Goal: Information Seeking & Learning: Learn about a topic

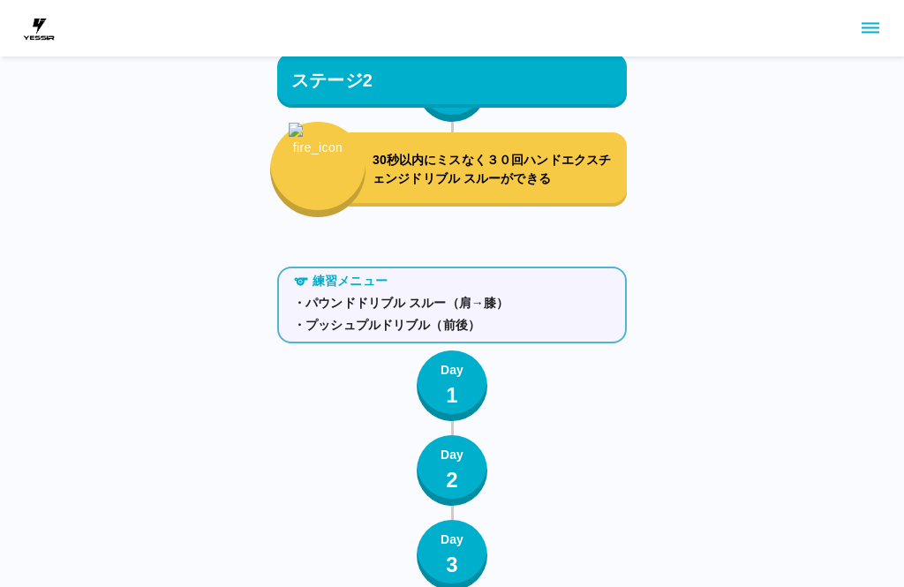
scroll to position [3356, 0]
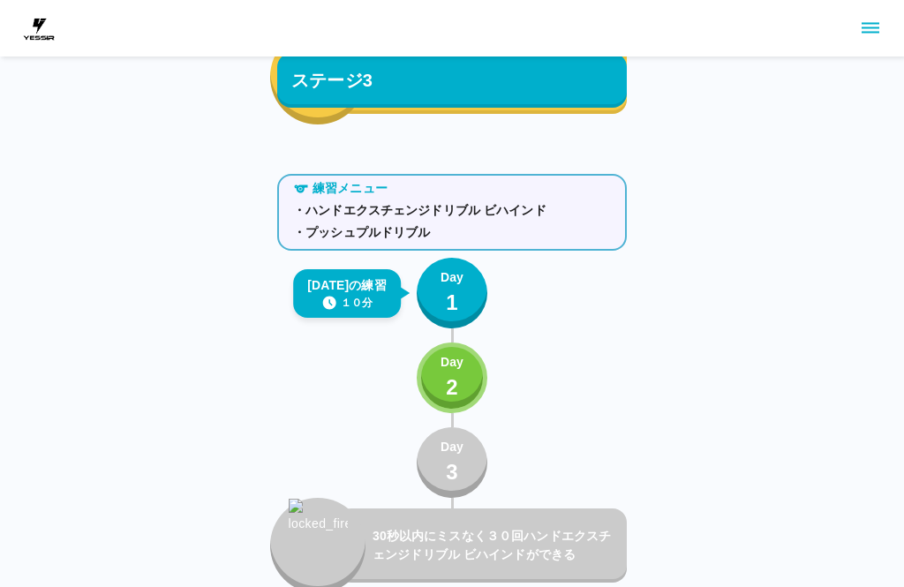
click at [866, 41] on button "sidemenu" at bounding box center [871, 28] width 30 height 30
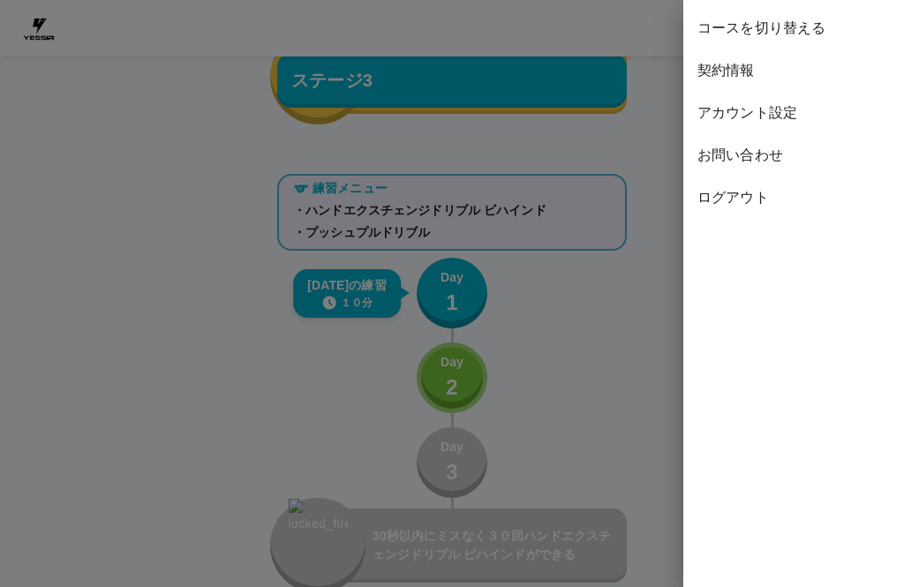
click at [716, 200] on span "ログアウト" at bounding box center [794, 197] width 193 height 21
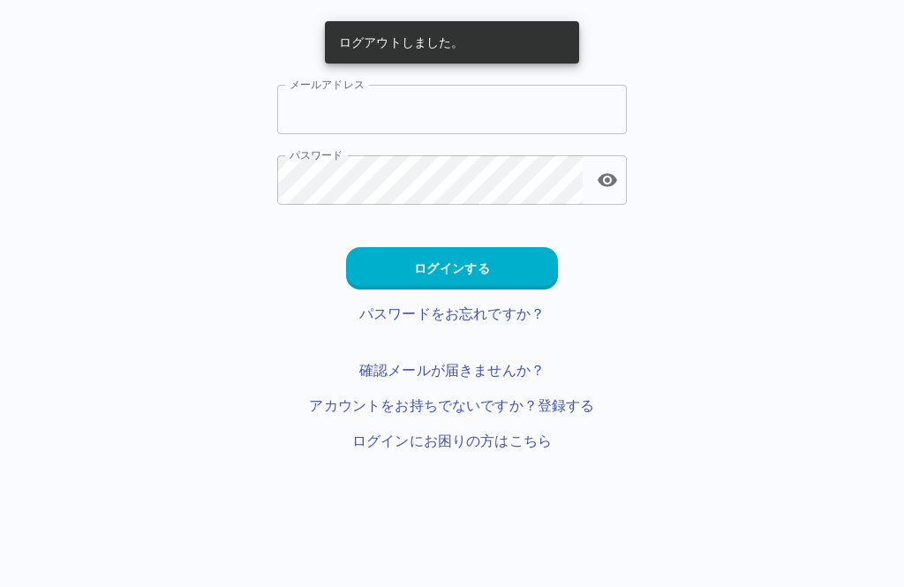
click at [327, 99] on input "メールアドレス" at bounding box center [452, 109] width 350 height 49
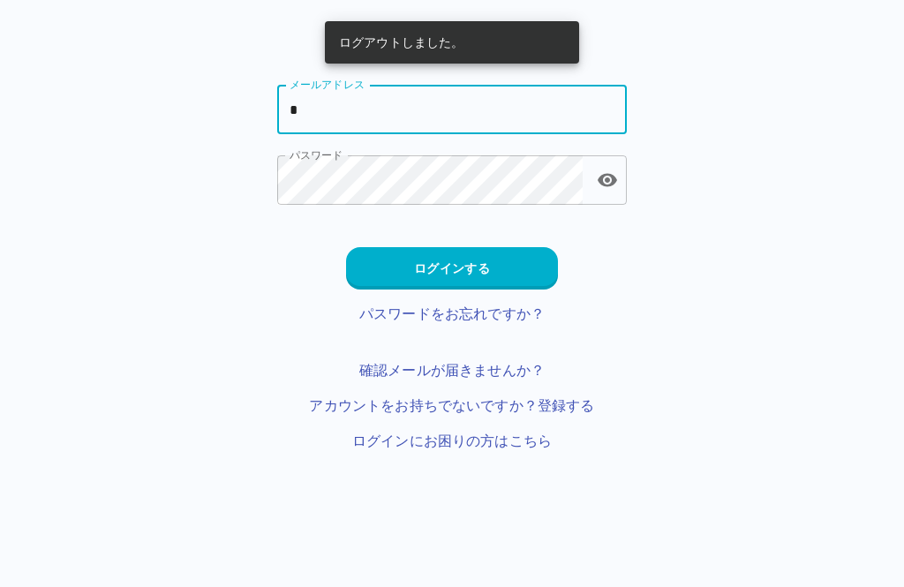
type input "**********"
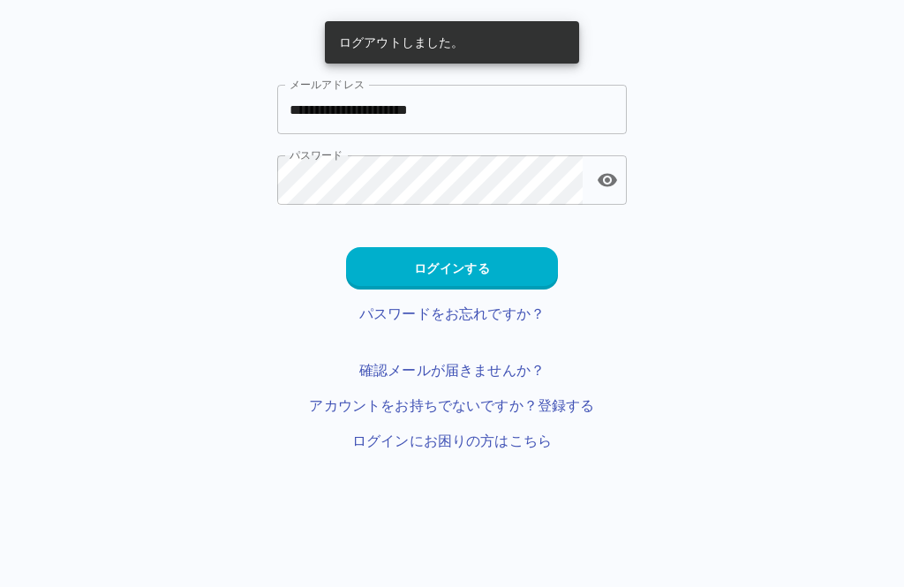
click at [420, 271] on button "ログインする" at bounding box center [452, 268] width 212 height 42
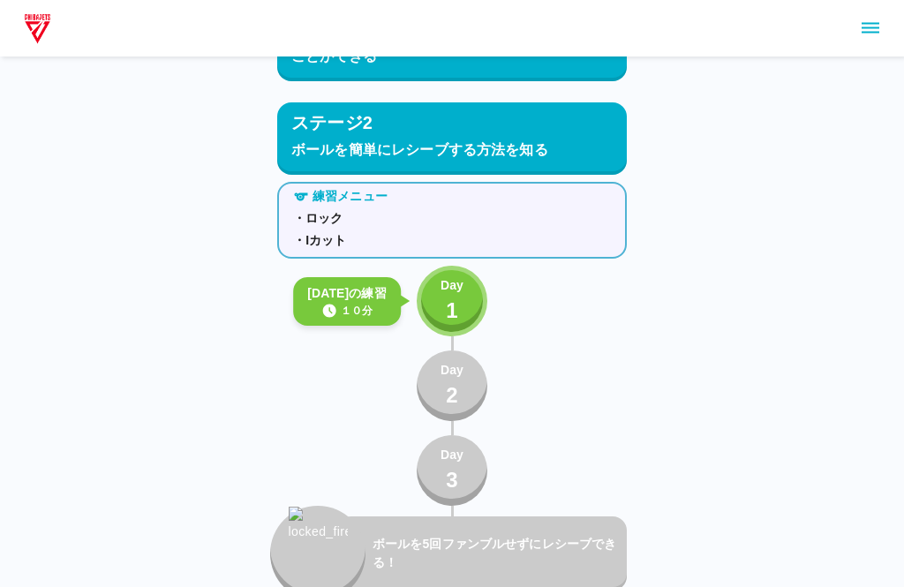
scroll to position [1974, 0]
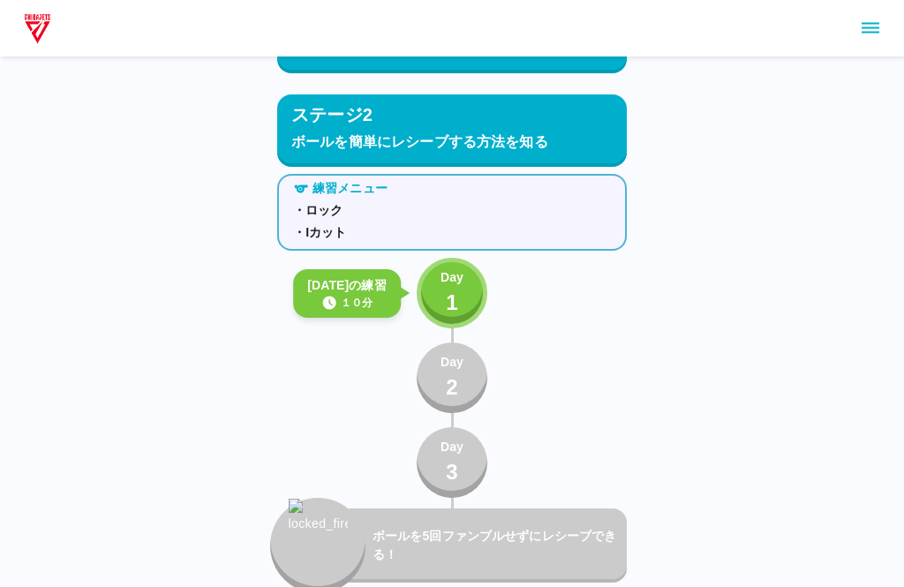
click at [450, 293] on p "1" at bounding box center [452, 303] width 12 height 32
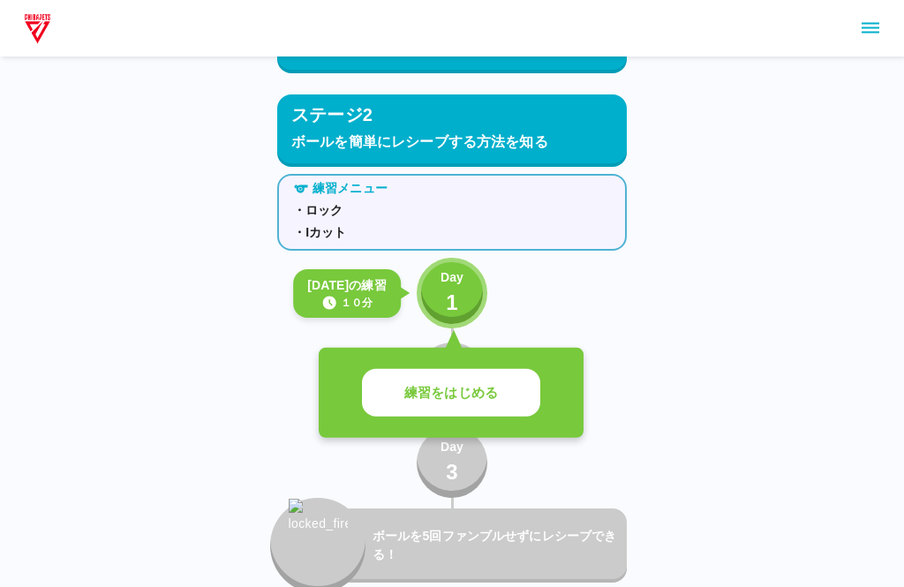
click at [401, 401] on button "練習をはじめる" at bounding box center [451, 393] width 178 height 49
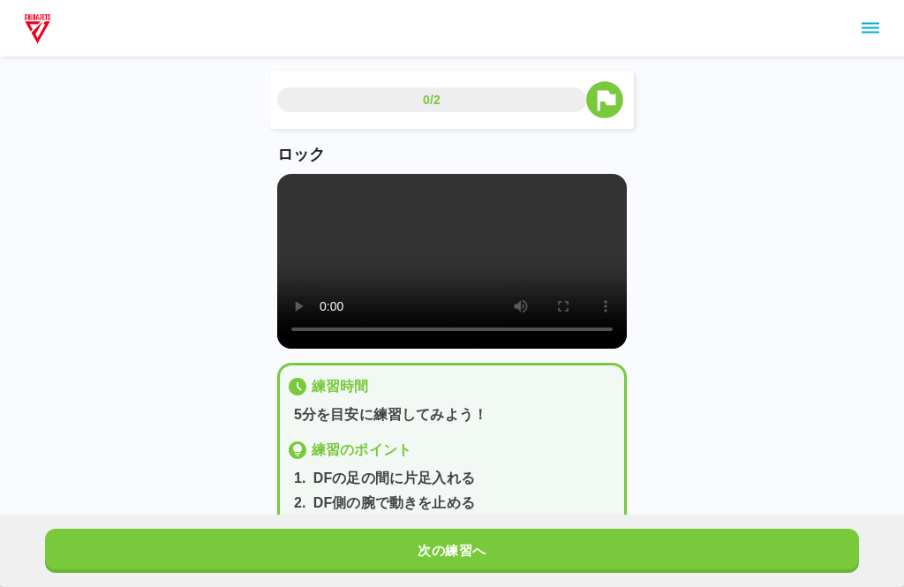
click at [454, 287] on video at bounding box center [452, 261] width 350 height 175
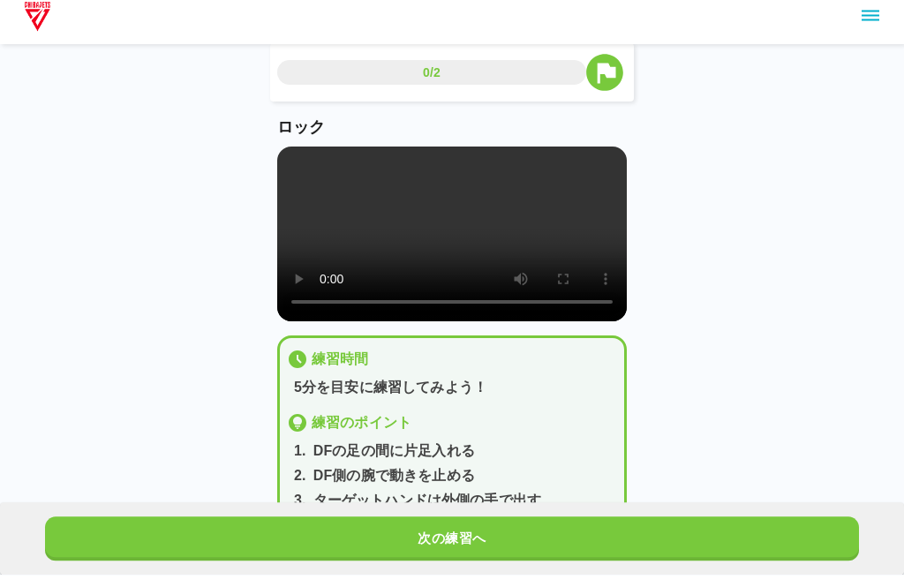
scroll to position [43, 0]
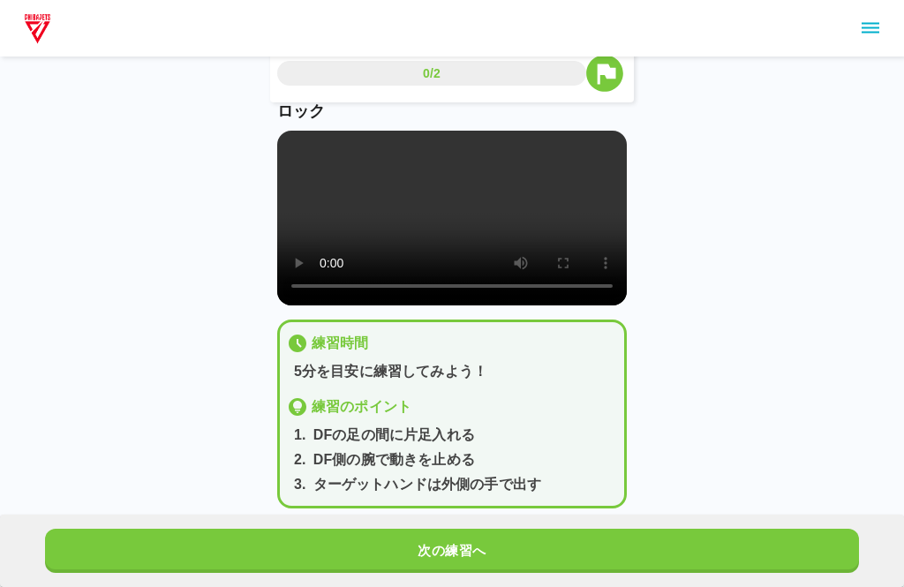
click at [411, 573] on button "次の練習へ" at bounding box center [452, 551] width 814 height 44
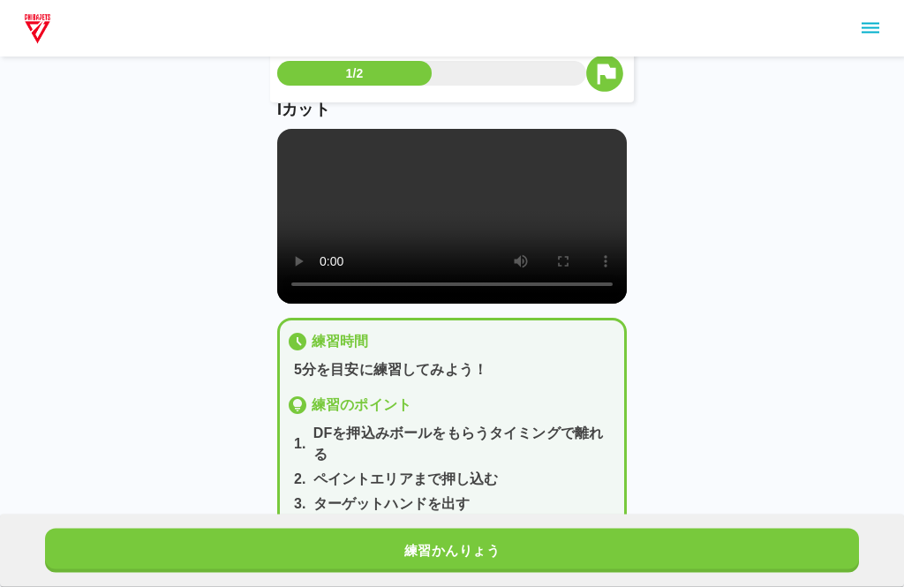
scroll to position [89, 0]
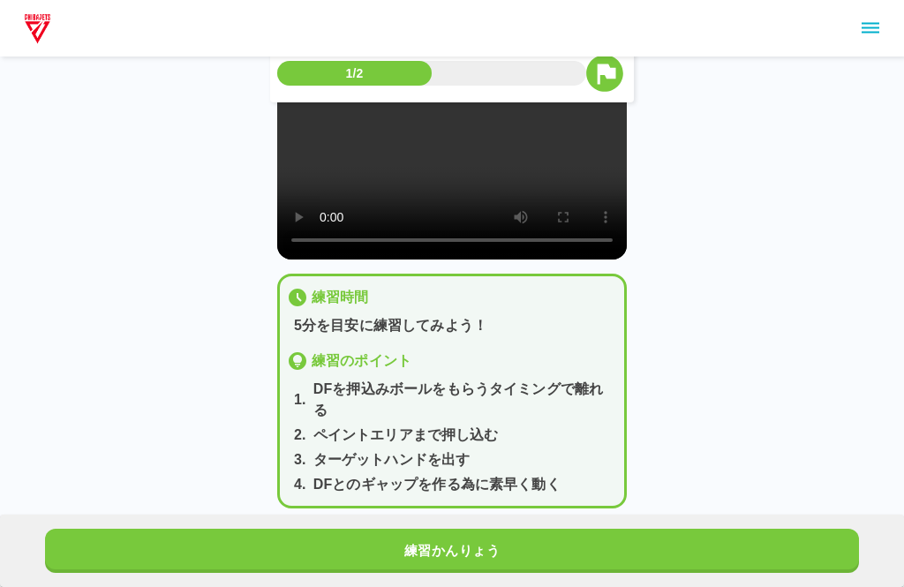
click at [456, 208] on video at bounding box center [452, 172] width 350 height 175
click at [443, 215] on video at bounding box center [452, 172] width 350 height 175
click at [443, 193] on video at bounding box center [452, 172] width 350 height 175
click at [351, 238] on video at bounding box center [452, 172] width 350 height 175
click at [343, 573] on button "練習かんりょう" at bounding box center [452, 551] width 814 height 44
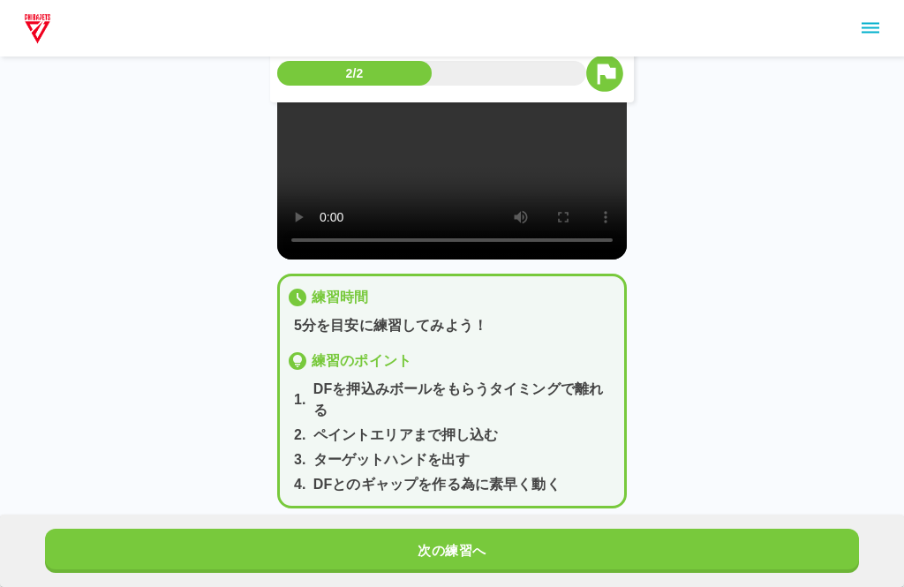
scroll to position [0, 0]
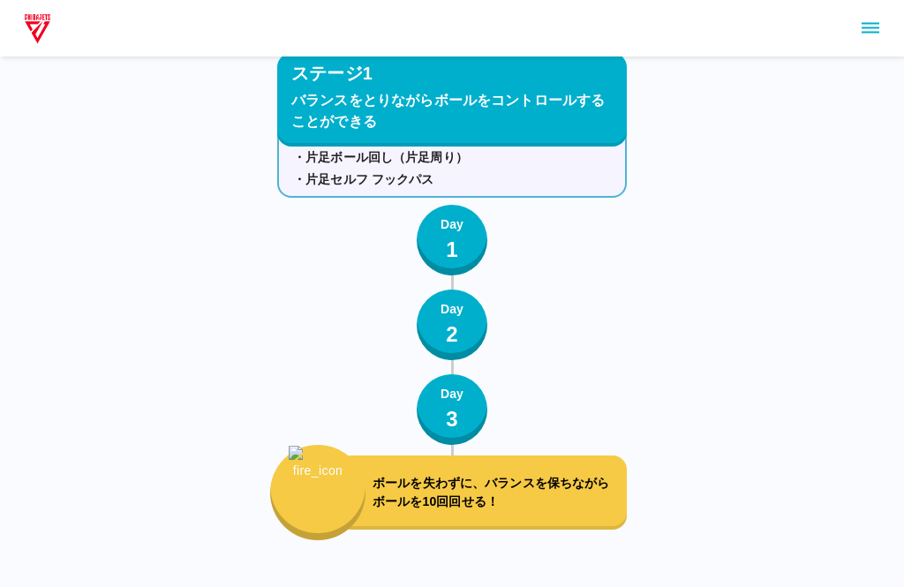
click at [877, 26] on icon "sidemenu" at bounding box center [870, 28] width 21 height 21
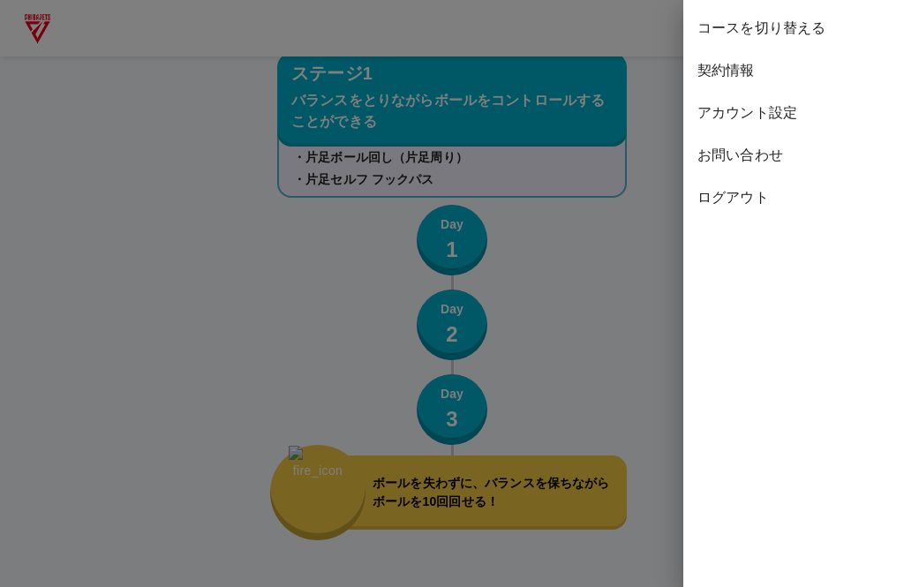
click at [615, 287] on div at bounding box center [452, 293] width 904 height 587
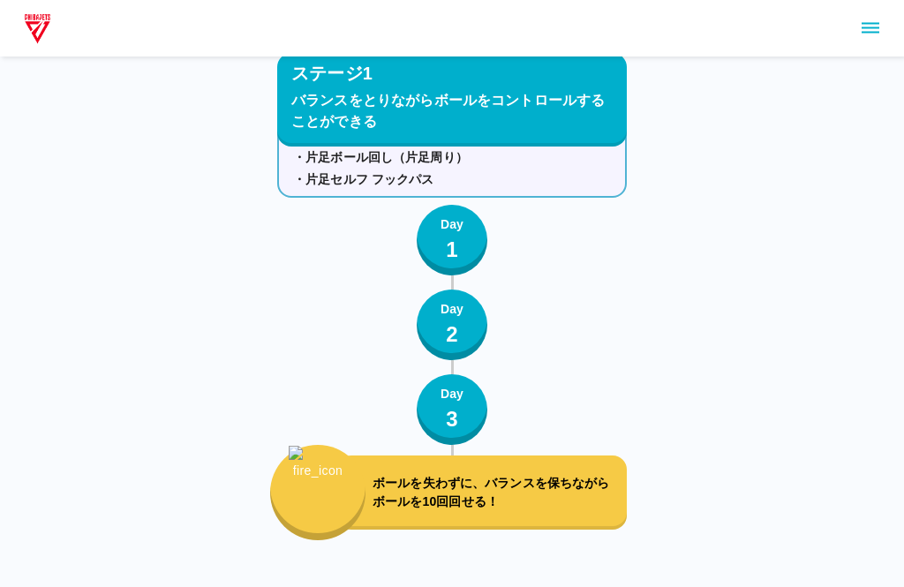
click at [786, 25] on div at bounding box center [452, 28] width 904 height 57
click at [878, 29] on icon "sidemenu" at bounding box center [870, 28] width 21 height 21
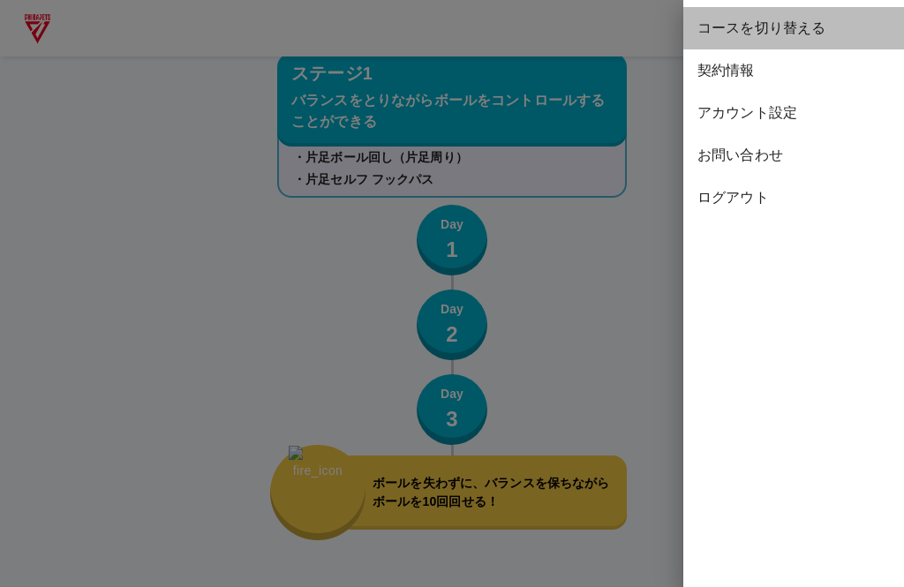
click at [786, 27] on span "コースを切り替える" at bounding box center [794, 28] width 193 height 21
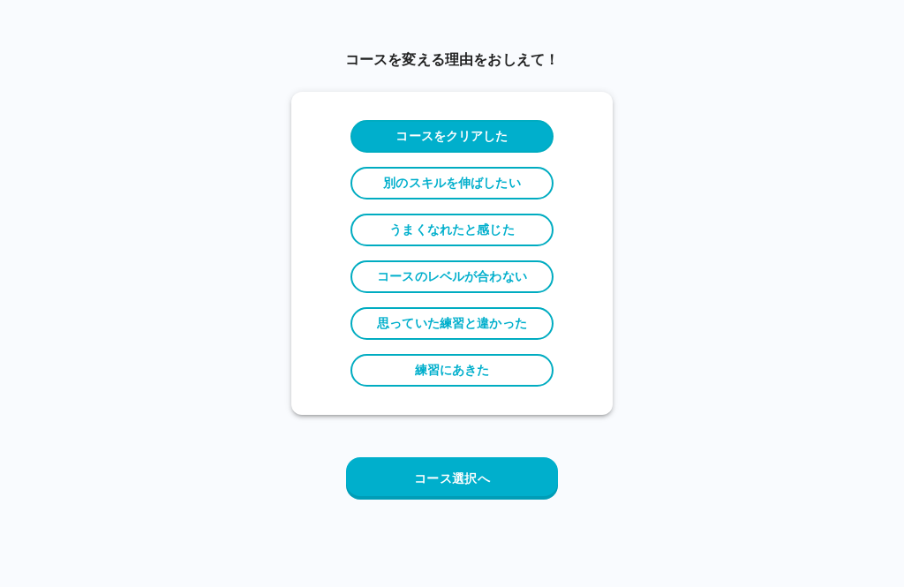
click at [402, 132] on p "コースをクリアした" at bounding box center [452, 136] width 112 height 19
click at [412, 477] on button "コース選択へ" at bounding box center [452, 478] width 212 height 42
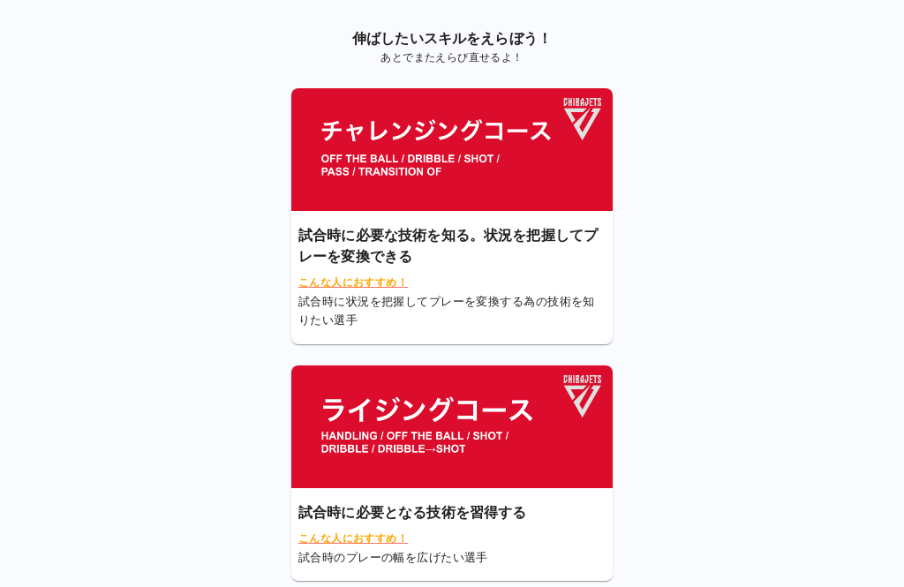
click at [368, 158] on img at bounding box center [451, 149] width 321 height 123
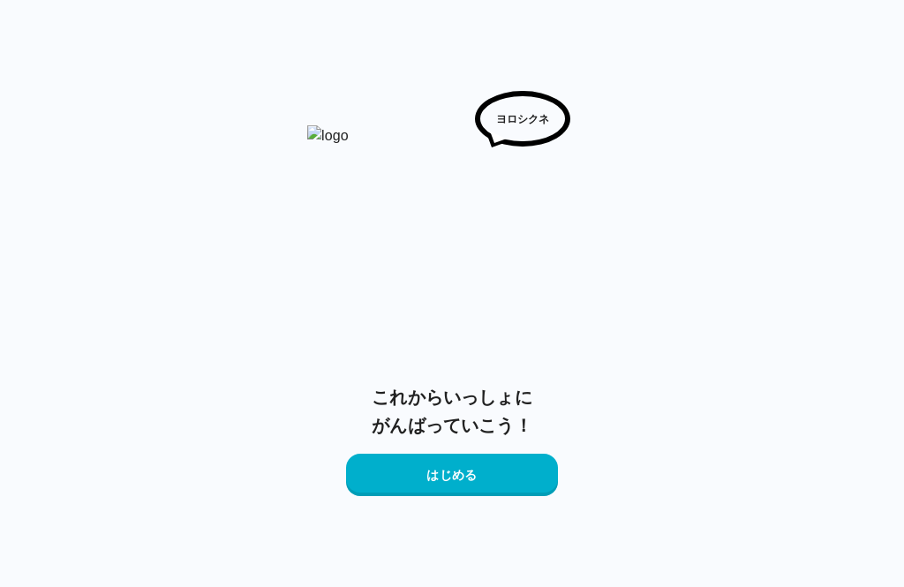
click at [413, 482] on button "はじめる" at bounding box center [452, 475] width 212 height 42
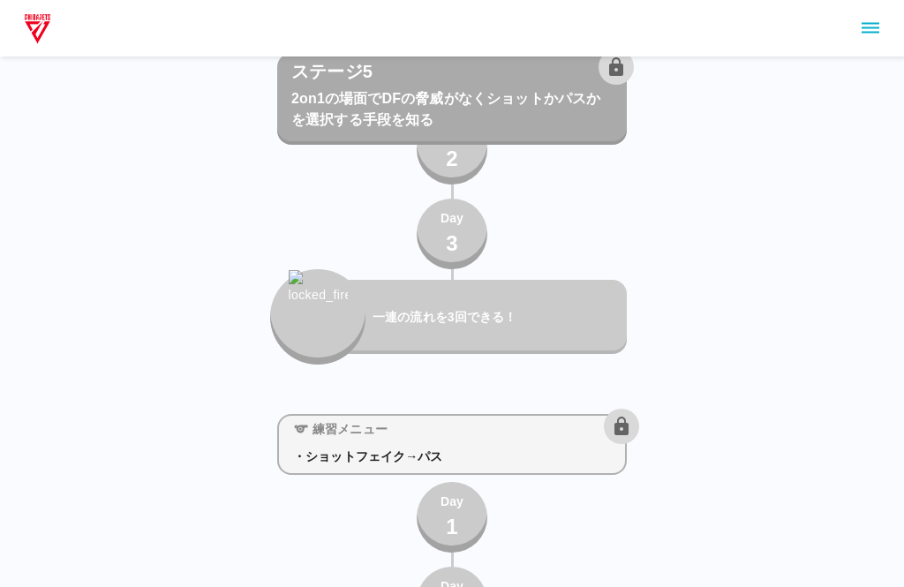
scroll to position [4896, 0]
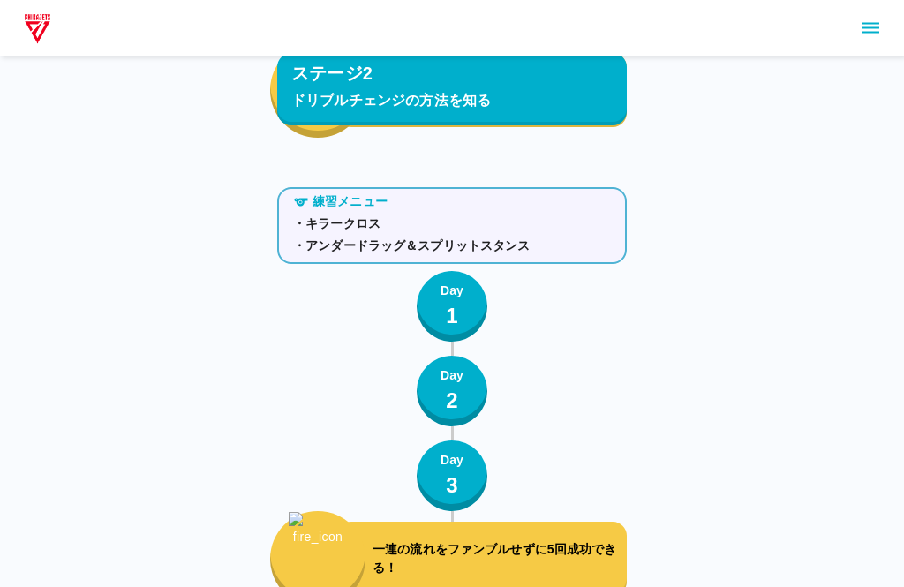
scroll to position [1456, 0]
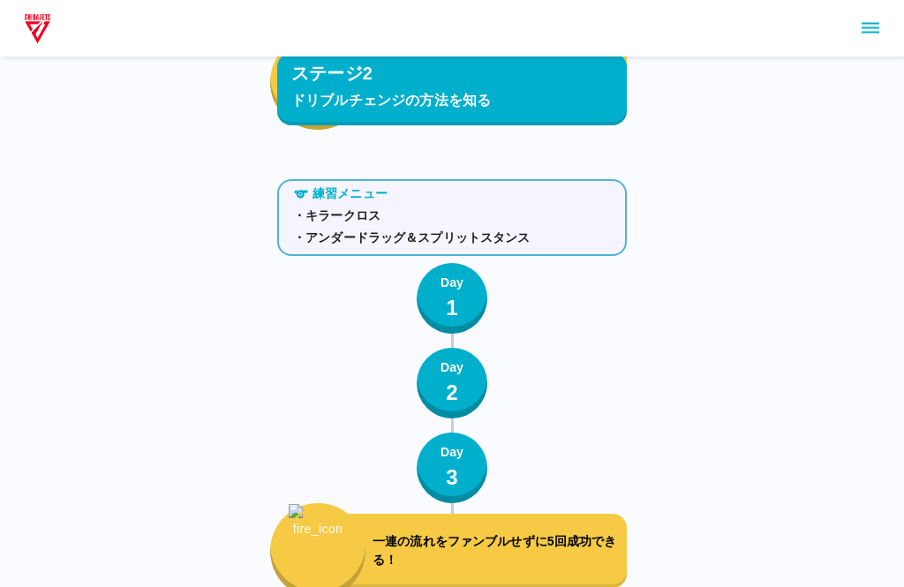
click at [442, 473] on div "Day 3" at bounding box center [452, 468] width 23 height 50
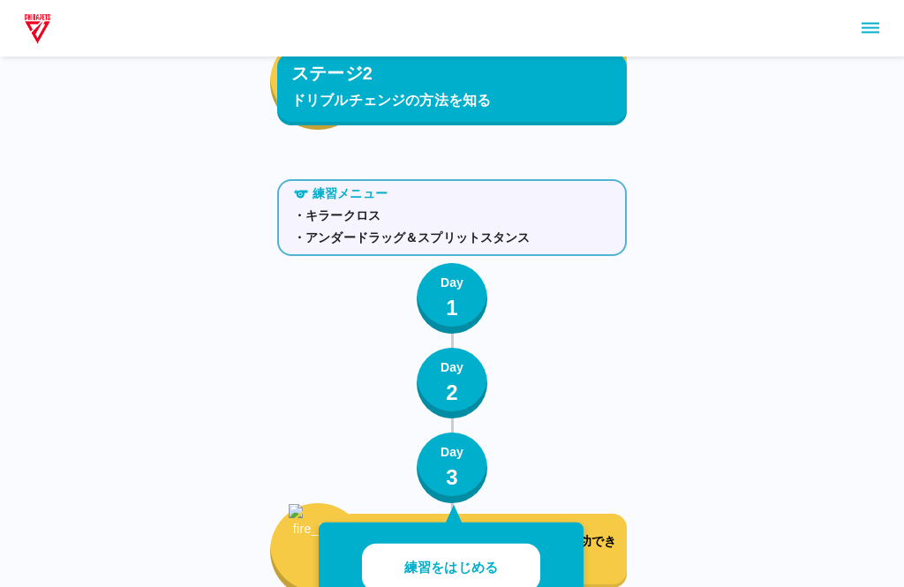
click at [406, 573] on p "練習をはじめる" at bounding box center [451, 568] width 94 height 20
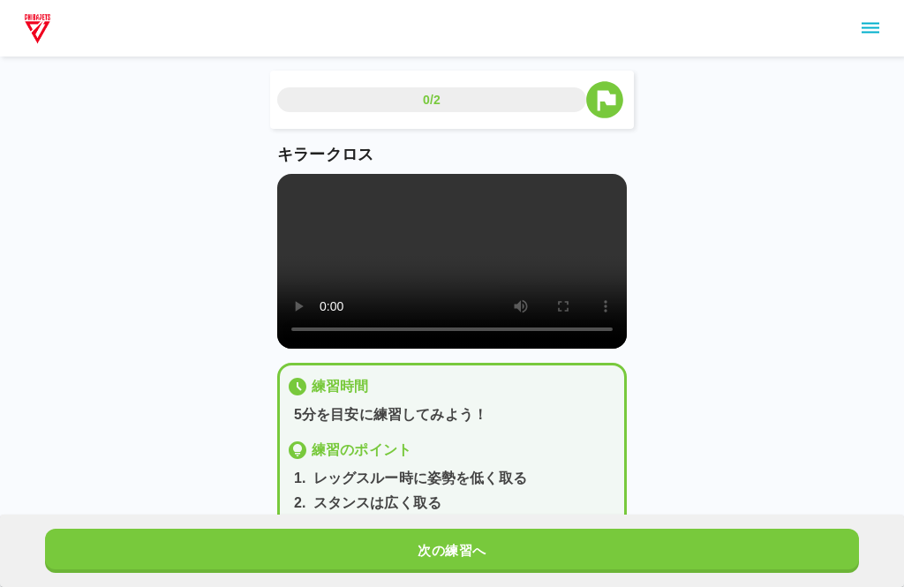
click at [404, 548] on button "次の練習へ" at bounding box center [452, 551] width 814 height 44
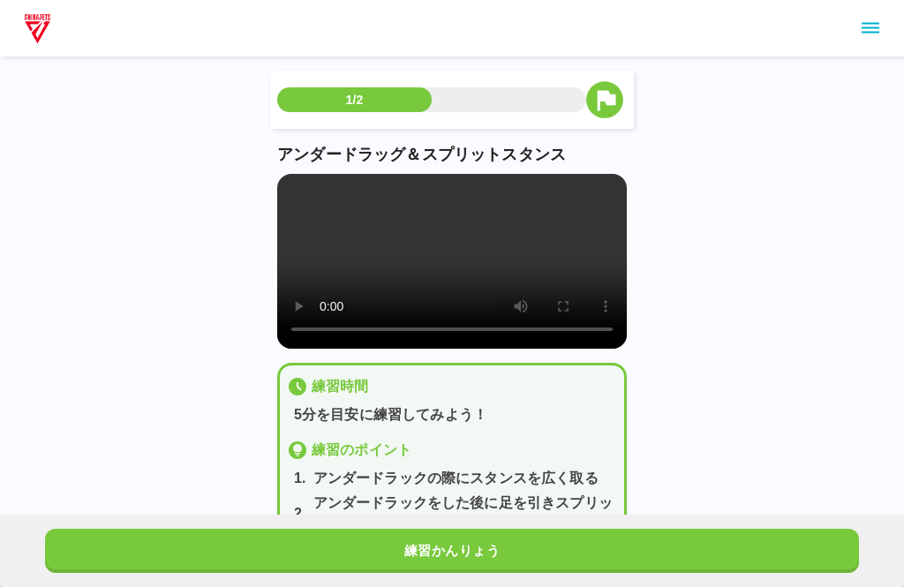
click at [467, 292] on video at bounding box center [452, 261] width 350 height 175
click at [441, 529] on button "練習かんりょう" at bounding box center [452, 551] width 814 height 44
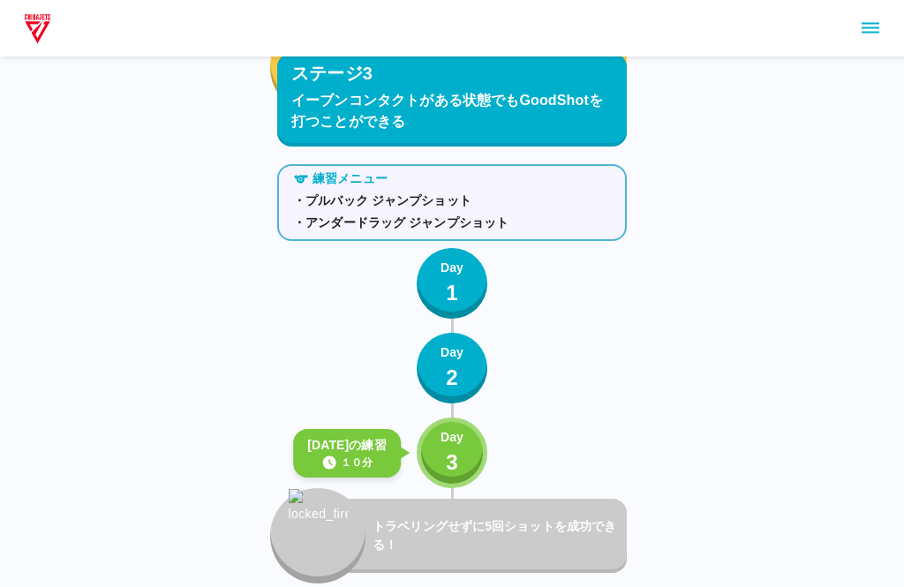
scroll to position [2517, 0]
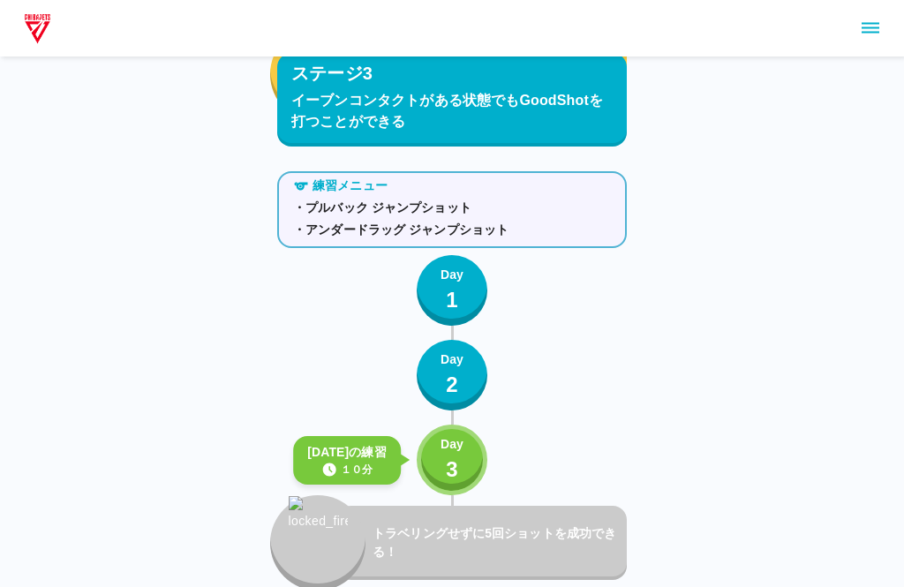
click at [446, 472] on p "3" at bounding box center [452, 470] width 12 height 32
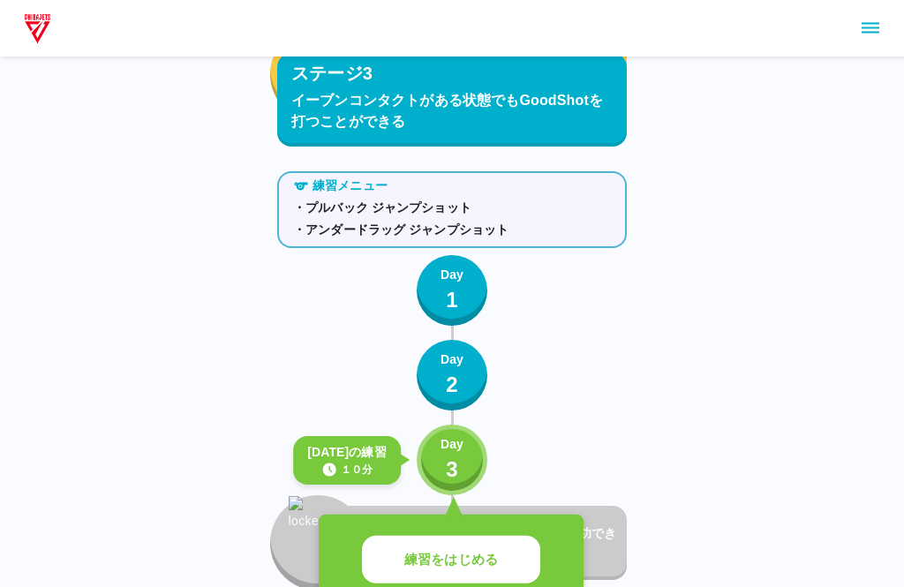
click at [410, 548] on button "練習をはじめる" at bounding box center [451, 560] width 178 height 49
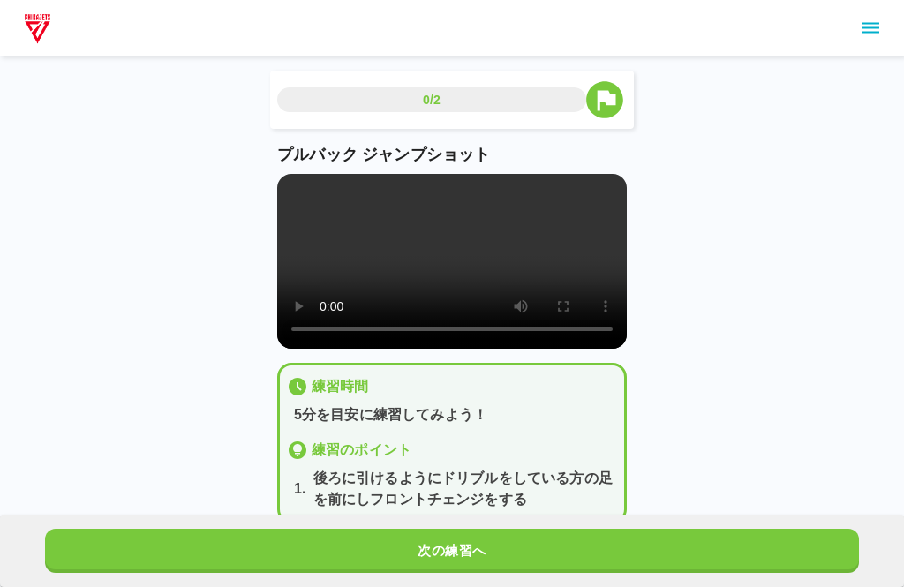
click at [452, 277] on video at bounding box center [452, 261] width 350 height 175
click at [391, 548] on button "次の練習へ" at bounding box center [452, 551] width 814 height 44
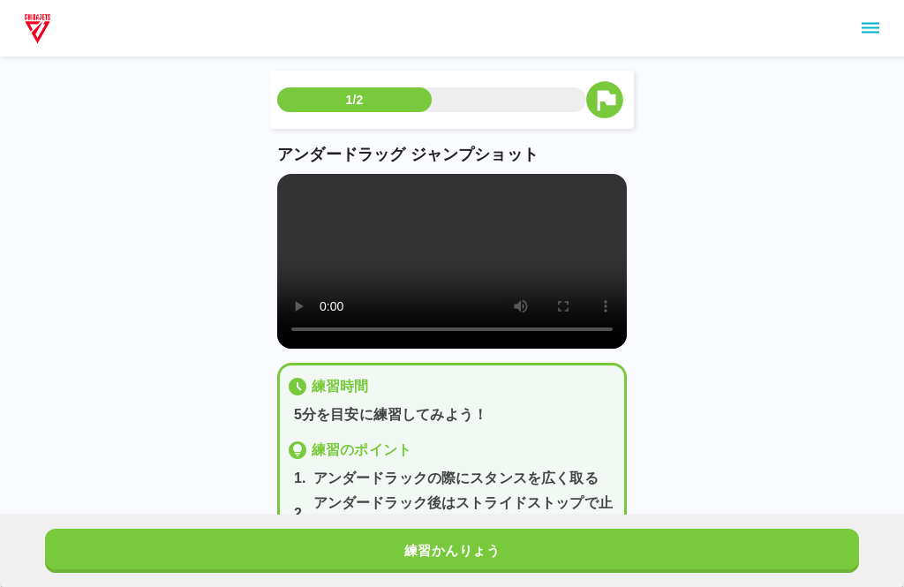
click at [390, 546] on button "練習かんりょう" at bounding box center [452, 551] width 814 height 44
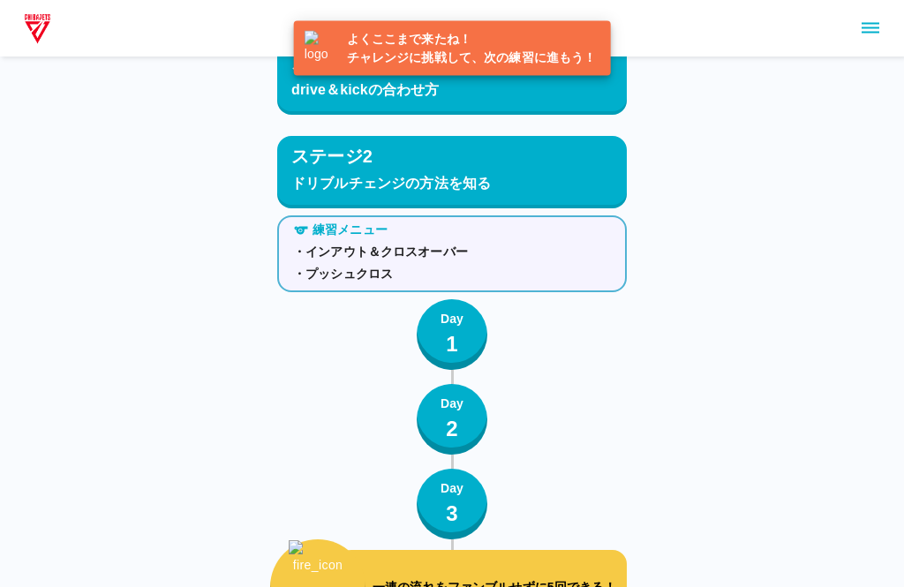
scroll to position [2774, 0]
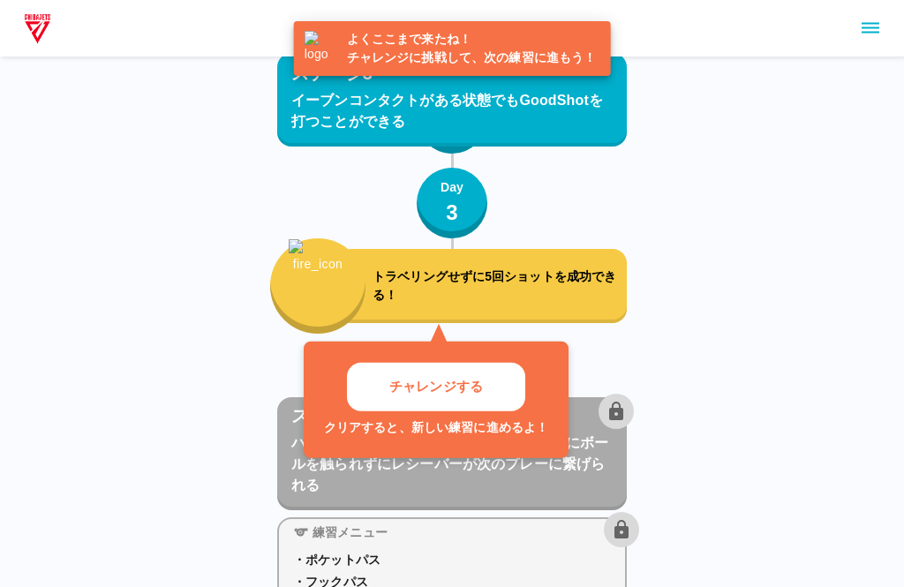
click at [385, 374] on button "チャレンジする" at bounding box center [436, 387] width 178 height 49
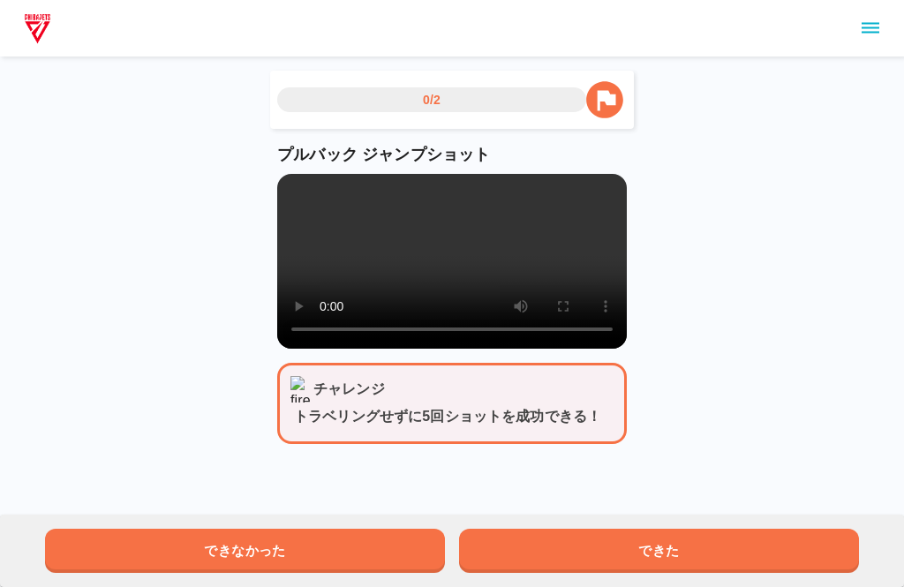
click at [519, 553] on button "できた" at bounding box center [659, 551] width 400 height 44
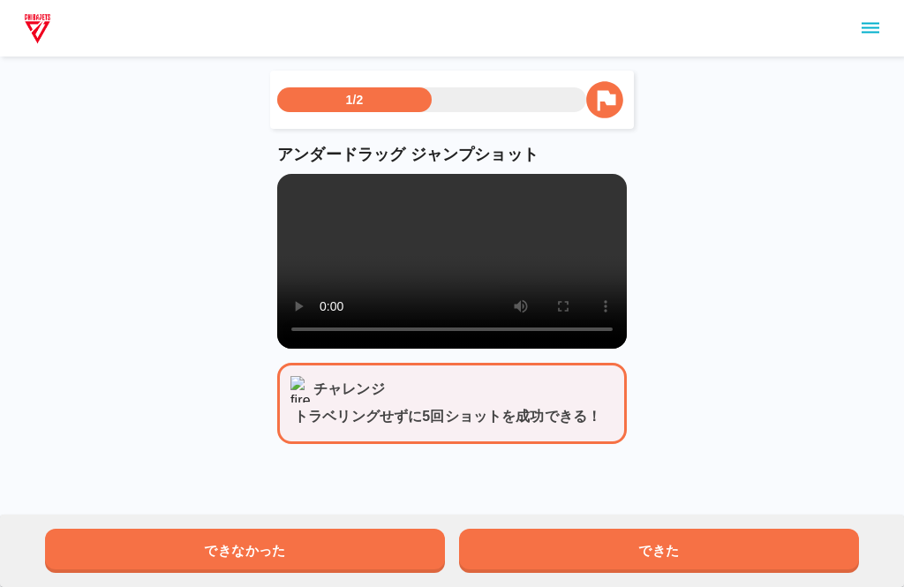
click at [503, 548] on button "できた" at bounding box center [659, 551] width 400 height 44
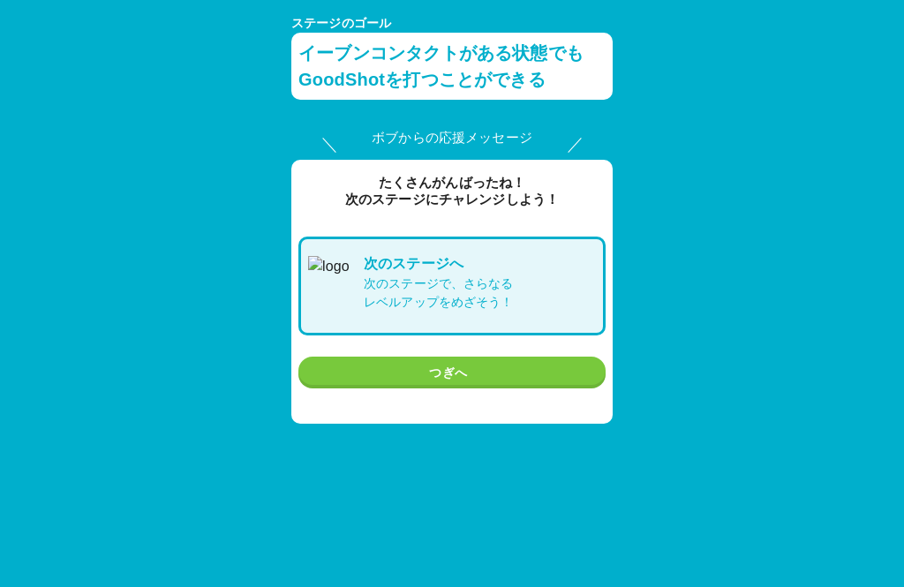
click at [364, 371] on button "つぎへ" at bounding box center [451, 373] width 307 height 33
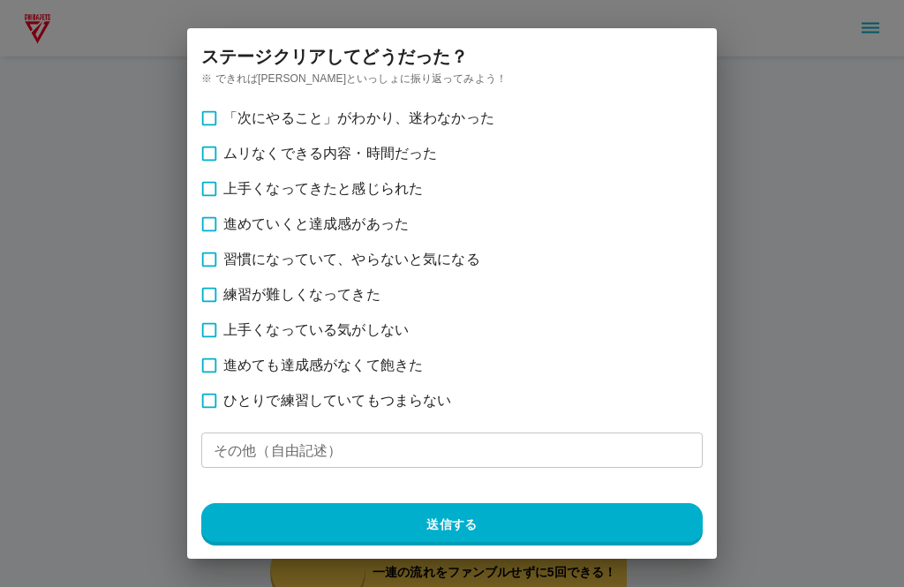
scroll to position [2774, 0]
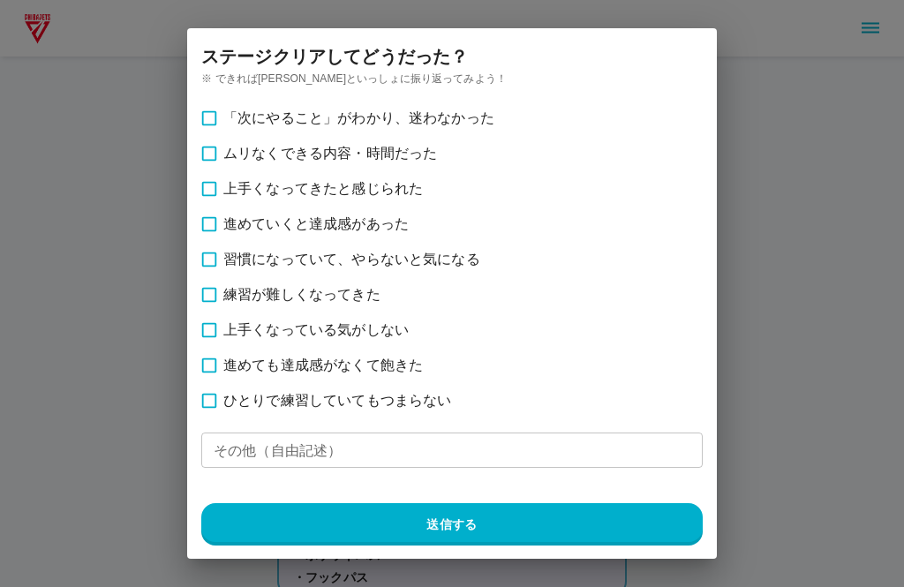
click at [297, 579] on div "ステージ クリアしてどうだった？ ※ できれば[PERSON_NAME]といっしょに振り返ってみよう！ 「次にやること」がわかり、迷わなかった ムリなくできる…" at bounding box center [452, 293] width 947 height 587
click at [333, 536] on button "送信する" at bounding box center [452, 524] width 502 height 42
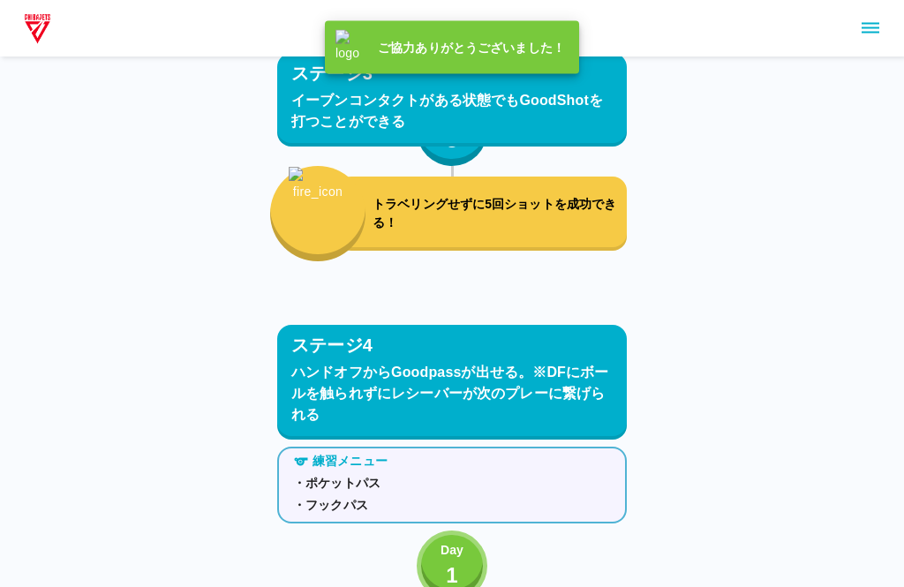
scroll to position [2884, 0]
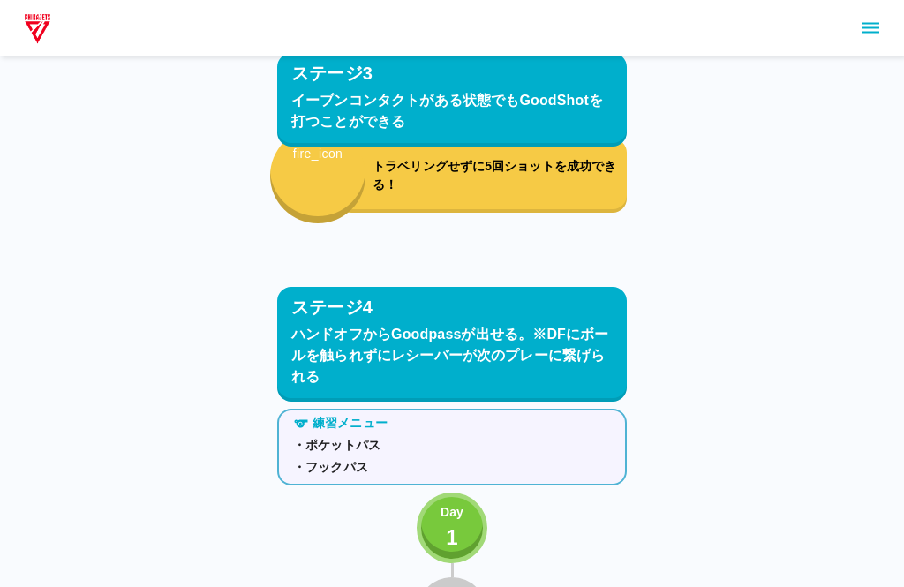
click at [444, 523] on div "Day 1" at bounding box center [452, 528] width 23 height 50
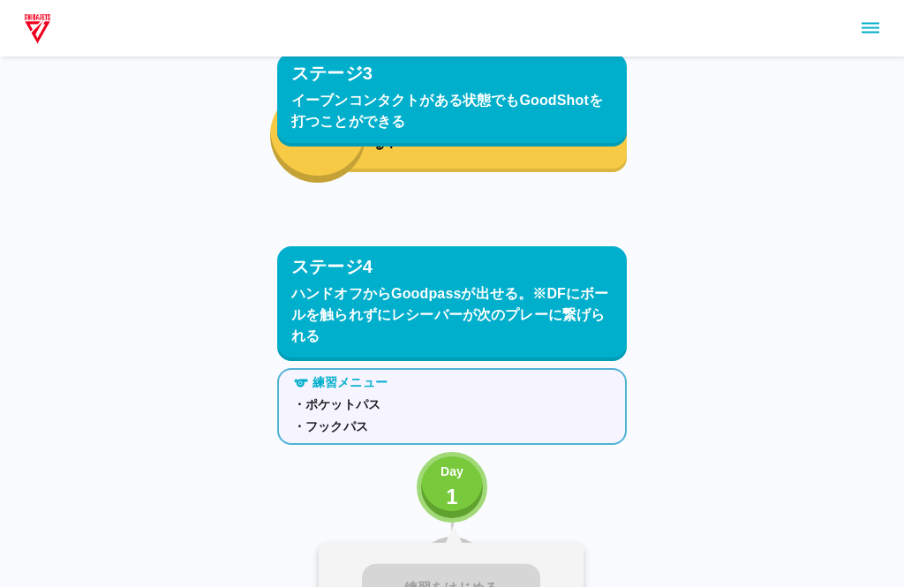
scroll to position [3002, 0]
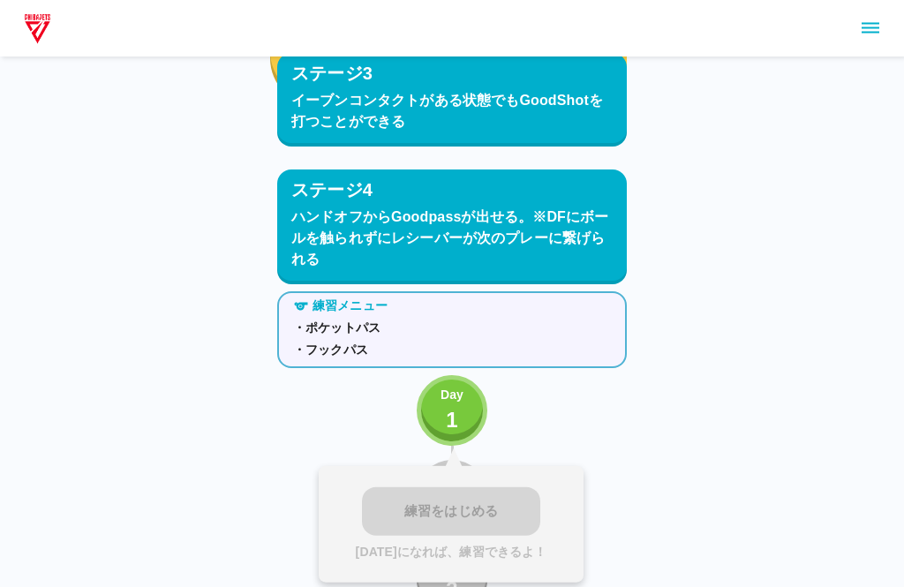
click at [449, 410] on p "1" at bounding box center [452, 420] width 12 height 32
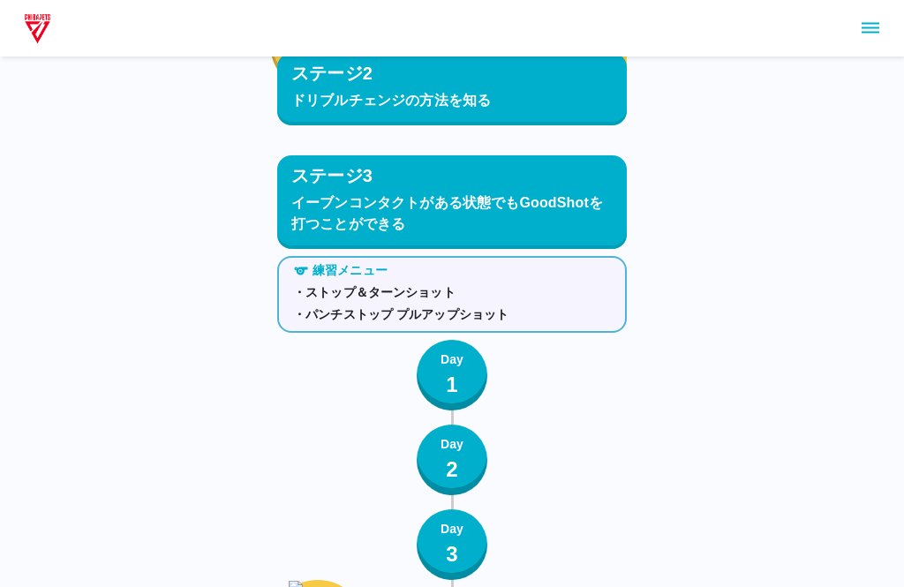
scroll to position [1959, 0]
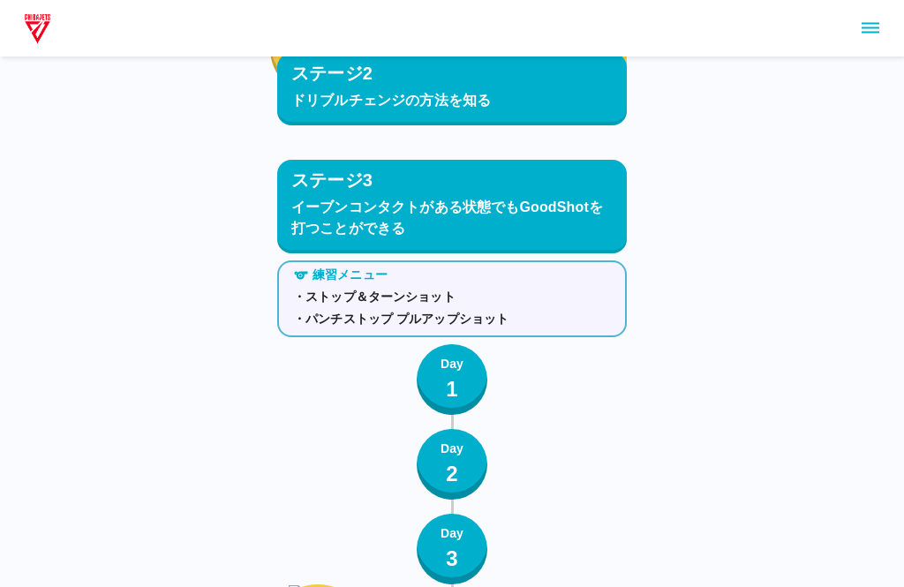
click at [430, 358] on button "Day 1" at bounding box center [452, 379] width 71 height 71
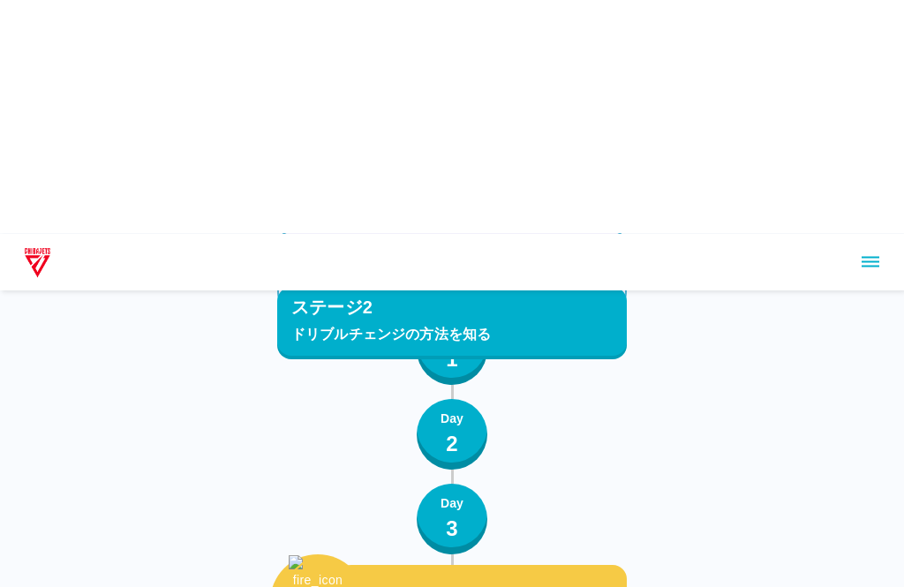
scroll to position [920, 0]
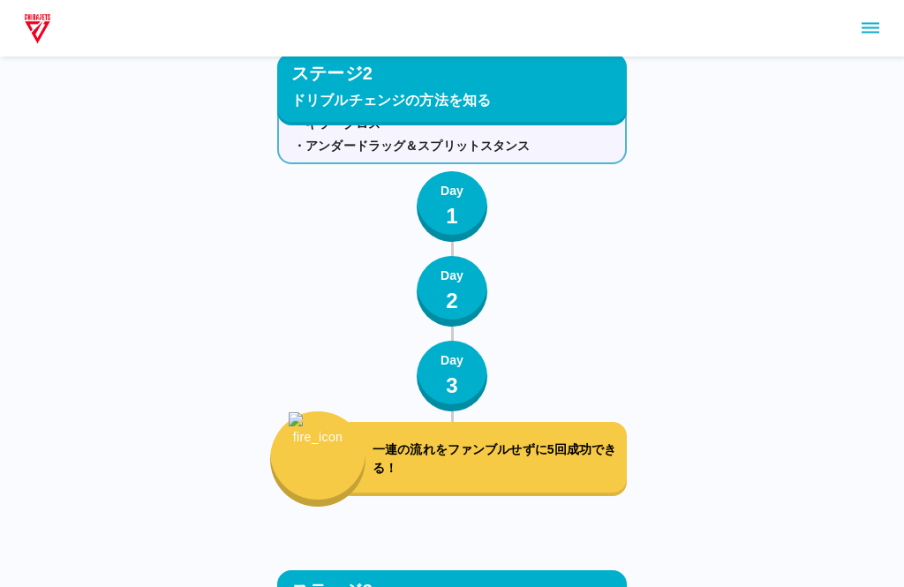
click at [473, 376] on button "Day 3" at bounding box center [452, 377] width 71 height 71
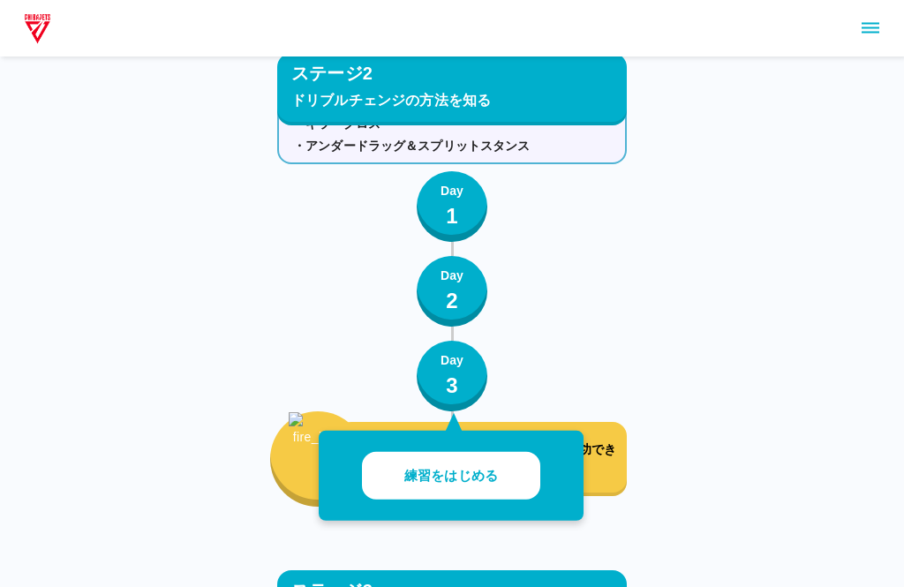
scroll to position [1548, 0]
click at [506, 497] on button "練習をはじめる" at bounding box center [451, 476] width 178 height 49
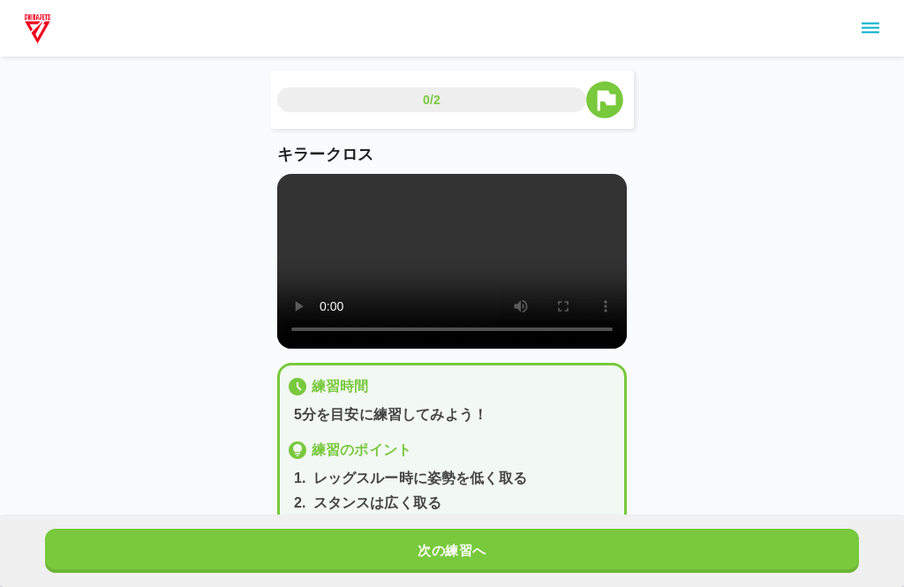
click at [490, 548] on button "次の練習へ" at bounding box center [452, 551] width 814 height 44
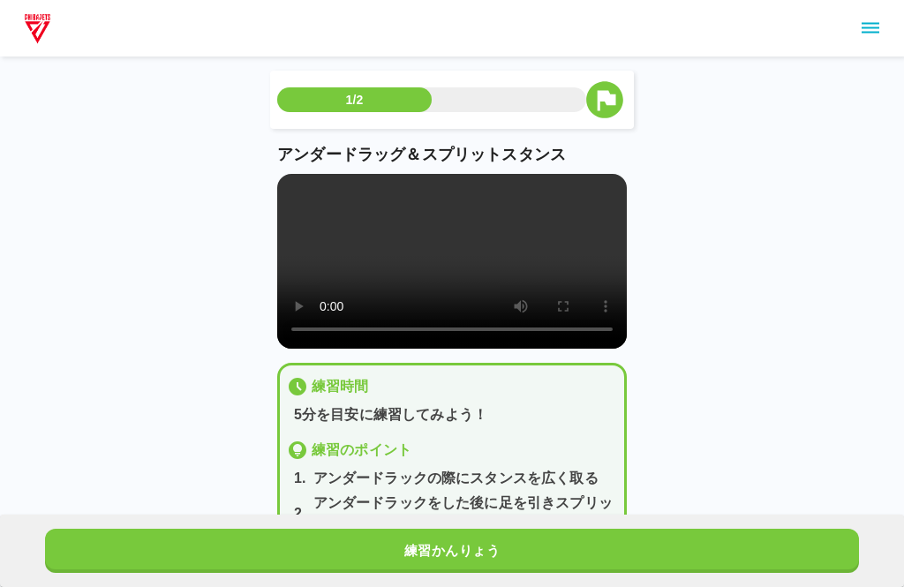
click at [451, 278] on video at bounding box center [452, 261] width 350 height 175
click at [713, 380] on div "1/2 アンダードラッグ＆スプリットスタンス 練習時間 5分を目安に練習してみよう！ 練習のポイント 1 . アンダードラックの際にスタンスを広く取る 2 .…" at bounding box center [452, 288] width 904 height 577
click at [428, 259] on video at bounding box center [452, 261] width 350 height 175
click at [549, 335] on video at bounding box center [452, 261] width 350 height 175
click at [828, 380] on div "1/2 アンダードラッグ＆スプリットスタンス 練習時間 5分を目安に練習してみよう！ 練習のポイント 1 . アンダードラックの際にスタンスを広く取る 2 .…" at bounding box center [452, 288] width 904 height 577
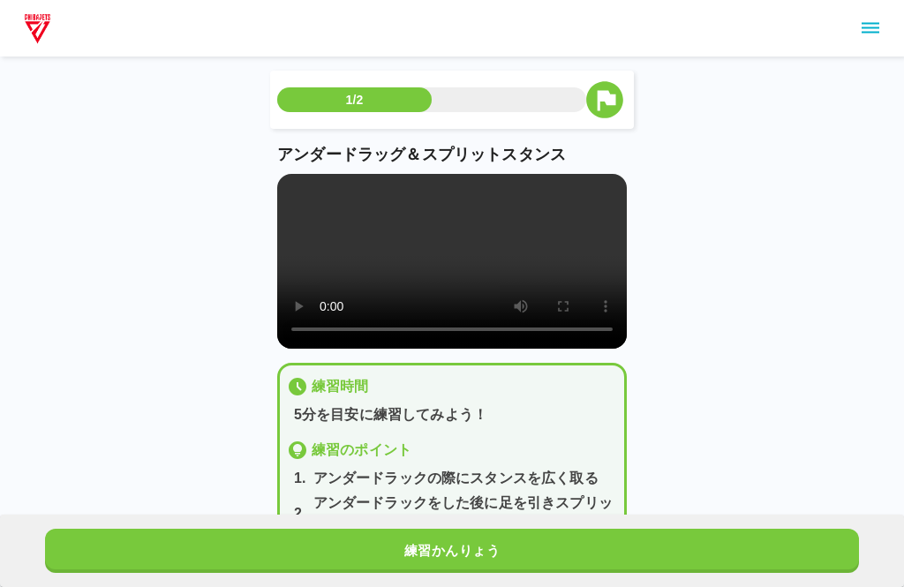
scroll to position [3, 0]
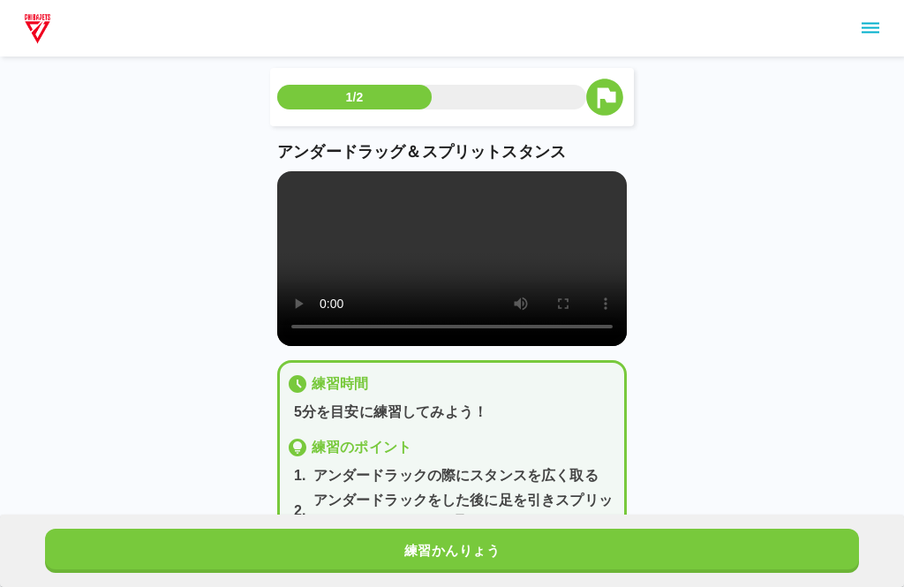
click at [467, 273] on video at bounding box center [452, 258] width 350 height 175
click at [456, 246] on video at bounding box center [452, 258] width 350 height 175
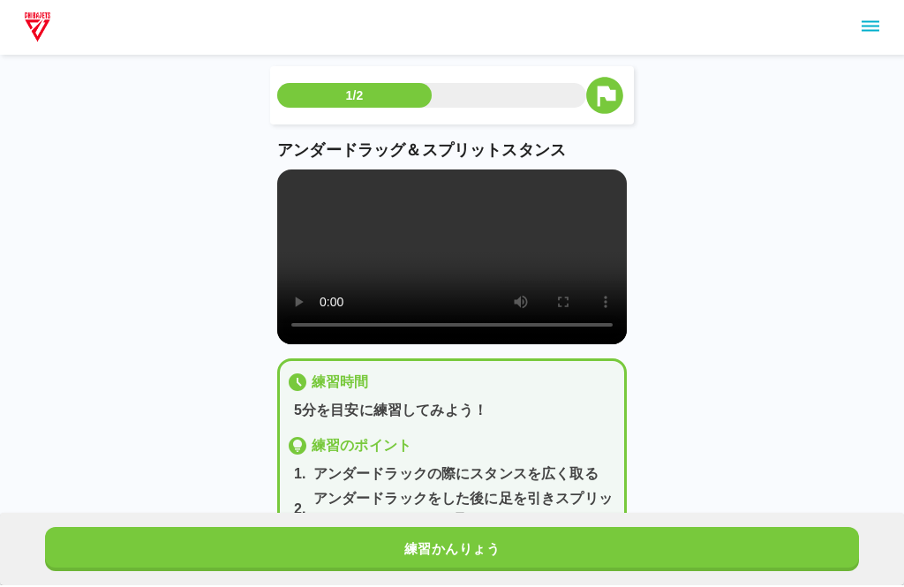
scroll to position [4, 0]
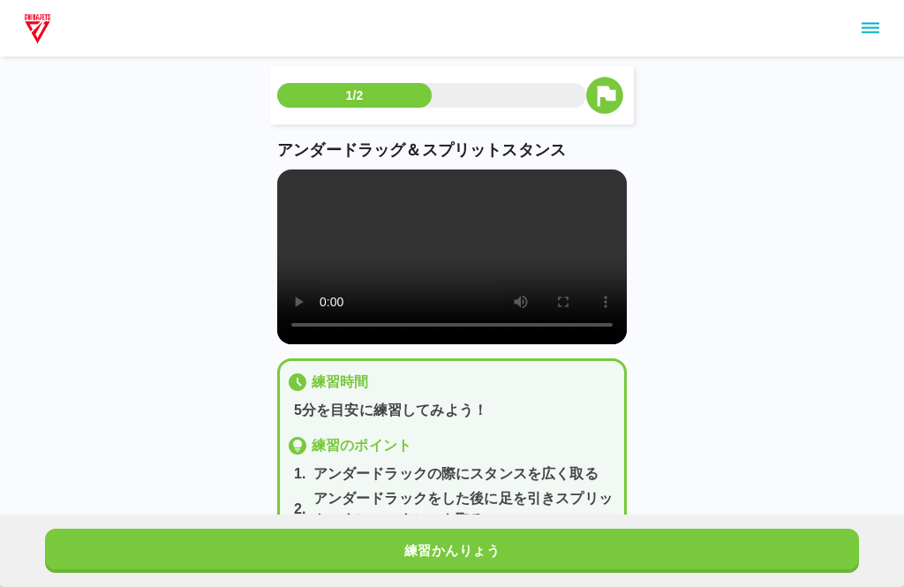
click at [438, 265] on video at bounding box center [452, 257] width 350 height 175
click at [455, 278] on video at bounding box center [452, 257] width 350 height 175
click at [455, 264] on video at bounding box center [452, 257] width 350 height 175
click at [437, 329] on video at bounding box center [452, 257] width 350 height 175
click at [463, 254] on video at bounding box center [452, 257] width 350 height 175
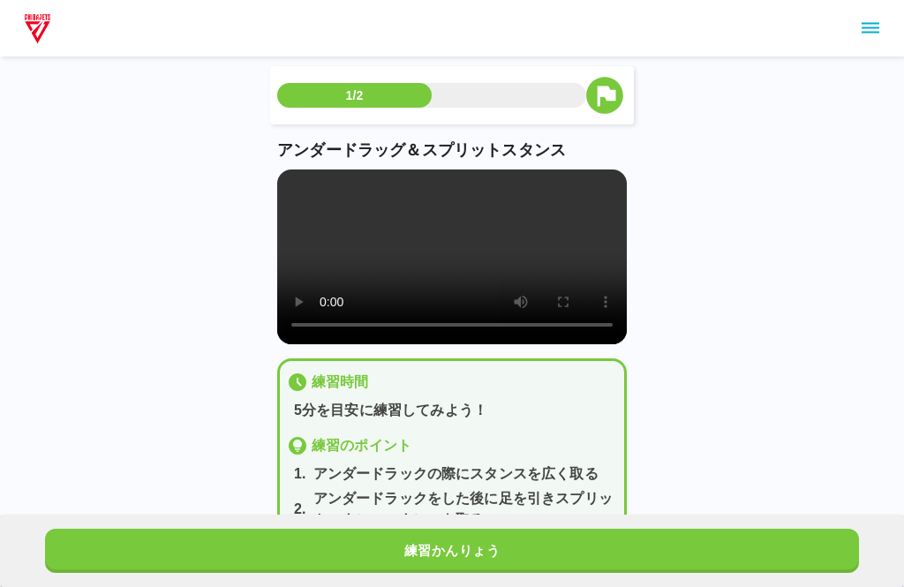
click at [442, 266] on video at bounding box center [452, 257] width 350 height 175
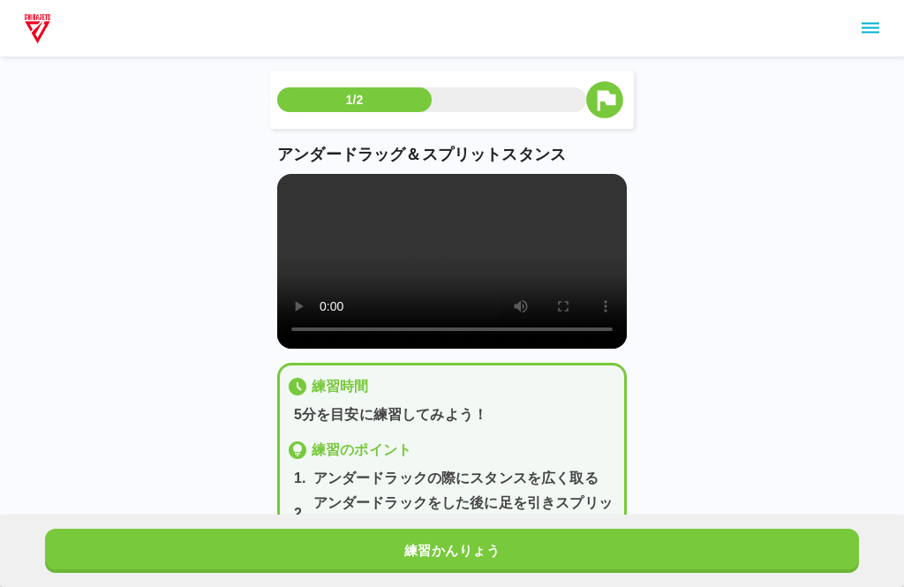
click at [437, 294] on video at bounding box center [452, 261] width 350 height 175
click at [449, 289] on video at bounding box center [452, 261] width 350 height 175
